Goal: Task Accomplishment & Management: Use online tool/utility

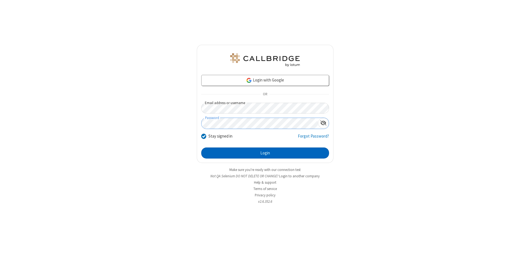
click at [265, 153] on button "Login" at bounding box center [265, 153] width 128 height 11
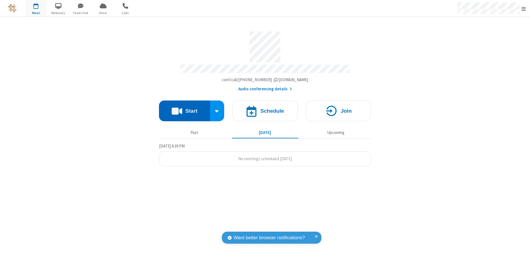
click at [185, 108] on button "Start" at bounding box center [184, 111] width 51 height 21
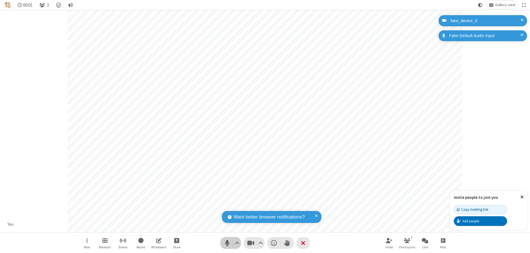
click at [227, 243] on span "Mute (⌘+Shift+A)" at bounding box center [227, 243] width 8 height 8
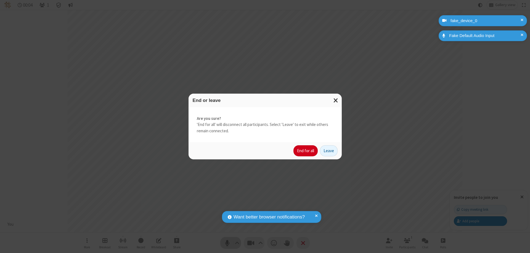
click at [306, 151] on button "End for all" at bounding box center [306, 150] width 24 height 11
